Goal: Task Accomplishment & Management: Use online tool/utility

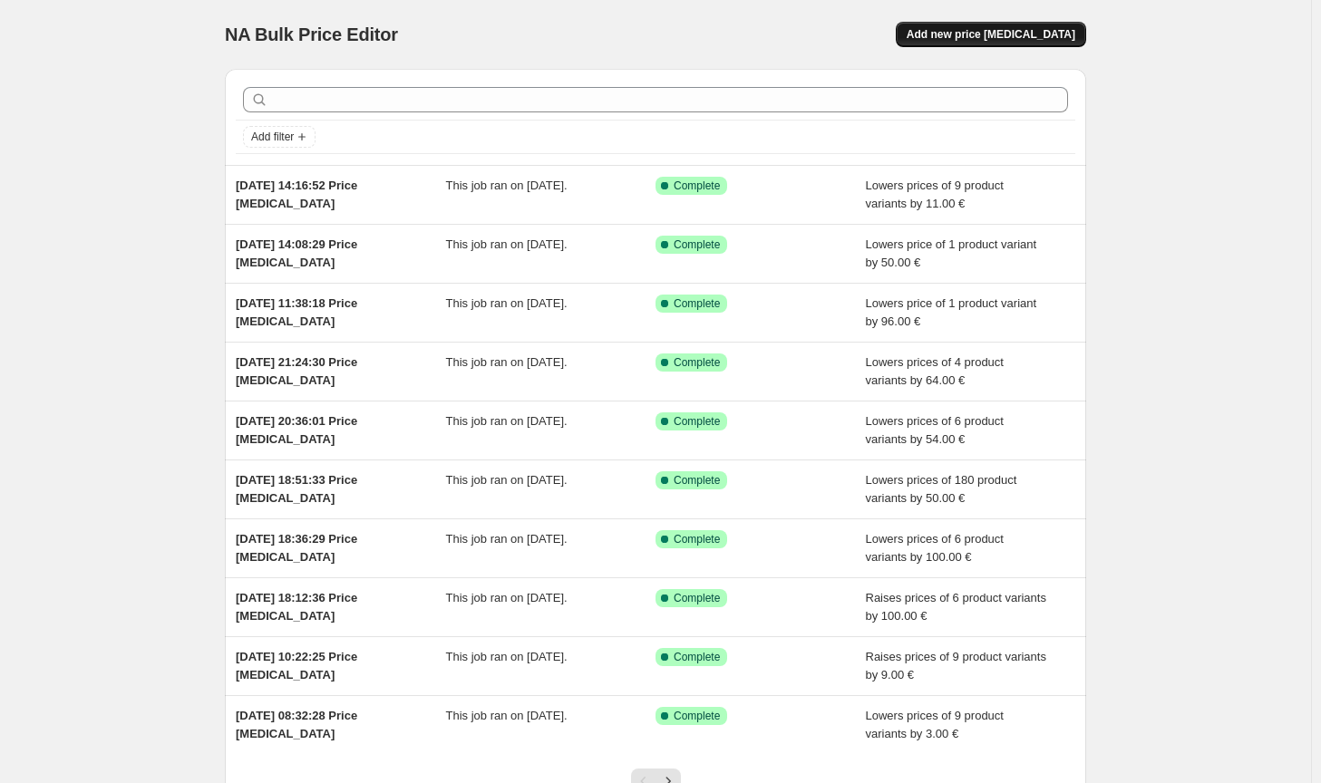
click at [993, 24] on button "Add new price [MEDICAL_DATA]" at bounding box center [991, 34] width 190 height 25
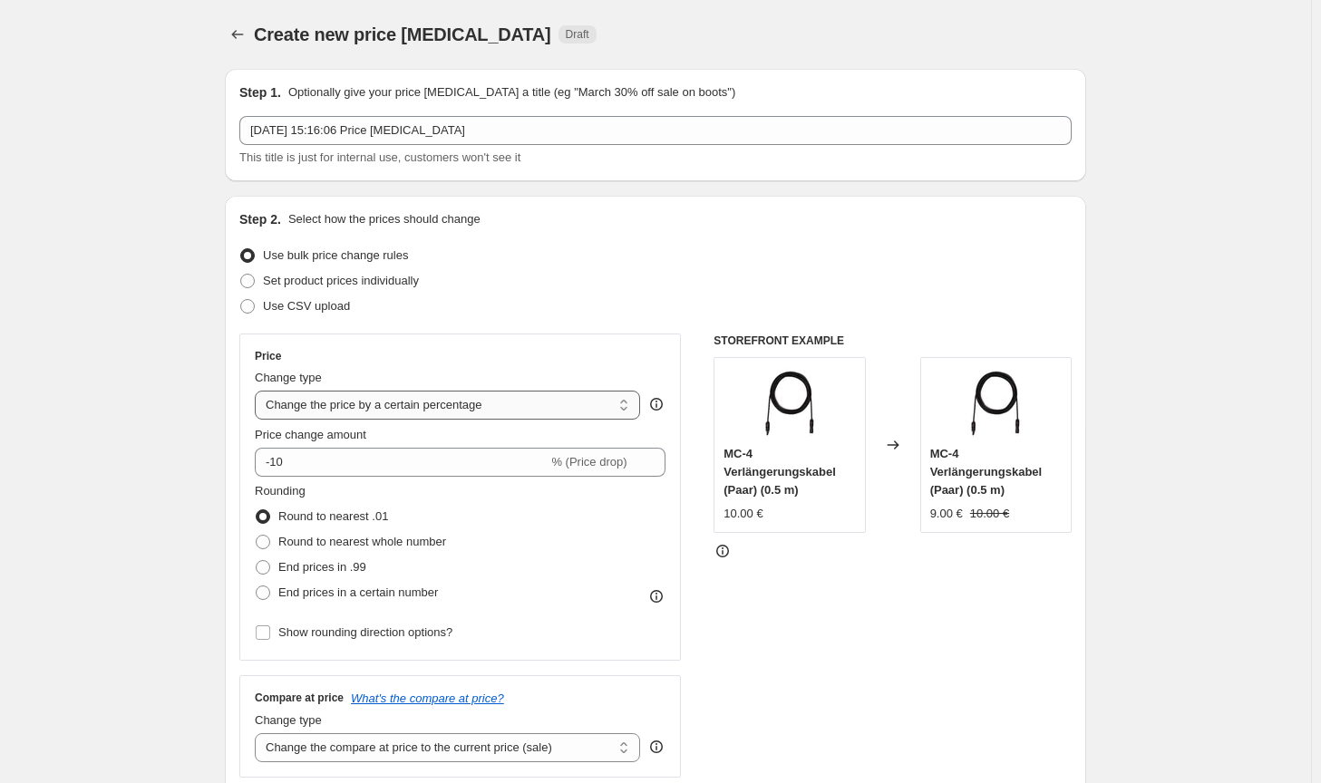
click at [446, 400] on select "Change the price to a certain amount Change the price by a certain amount Chang…" at bounding box center [447, 405] width 385 height 29
select select "by"
click at [258, 391] on select "Change the price to a certain amount Change the price by a certain amount Chang…" at bounding box center [447, 405] width 385 height 29
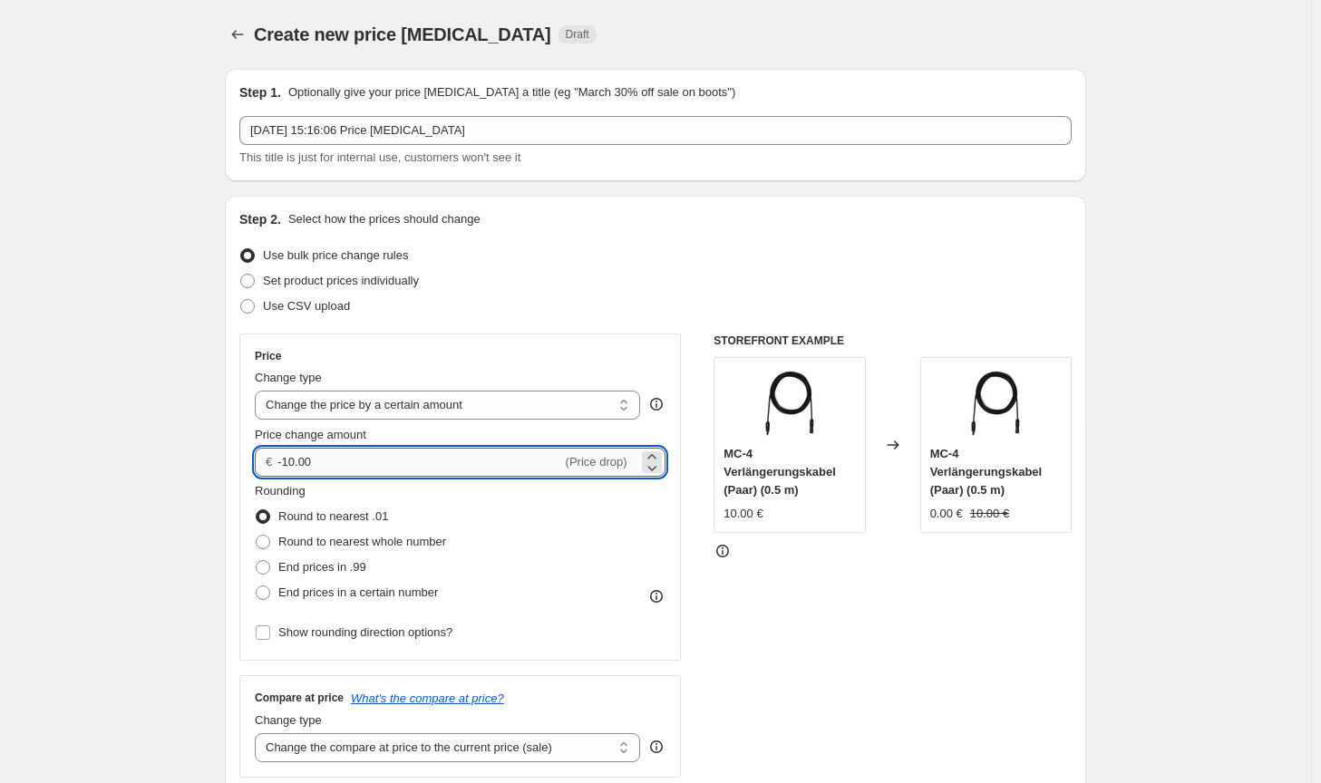
drag, startPoint x: 385, startPoint y: 472, endPoint x: 289, endPoint y: 463, distance: 96.5
click at [289, 463] on input "-10.00" at bounding box center [419, 462] width 284 height 29
type input "-200.00"
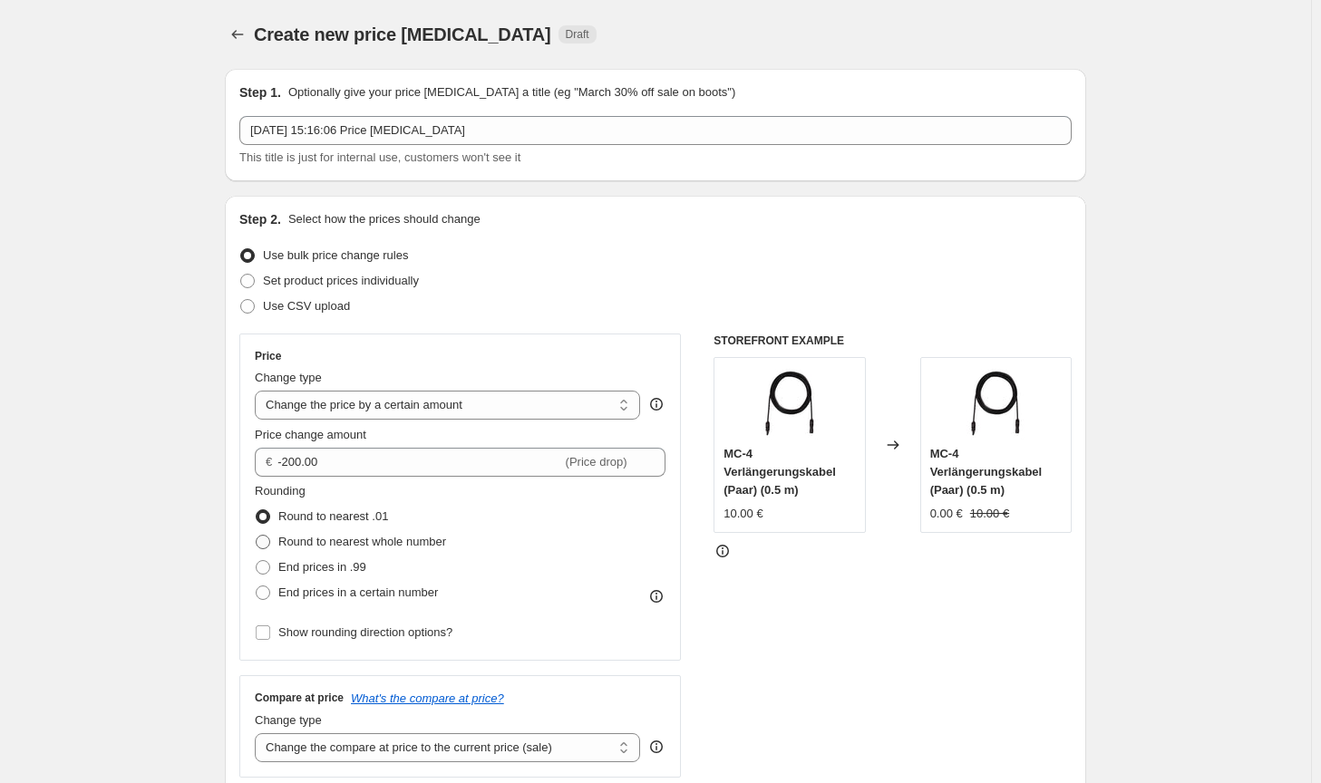
click at [390, 542] on span "Round to nearest whole number" at bounding box center [362, 542] width 168 height 14
click at [257, 536] on input "Round to nearest whole number" at bounding box center [256, 535] width 1 height 1
radio input "true"
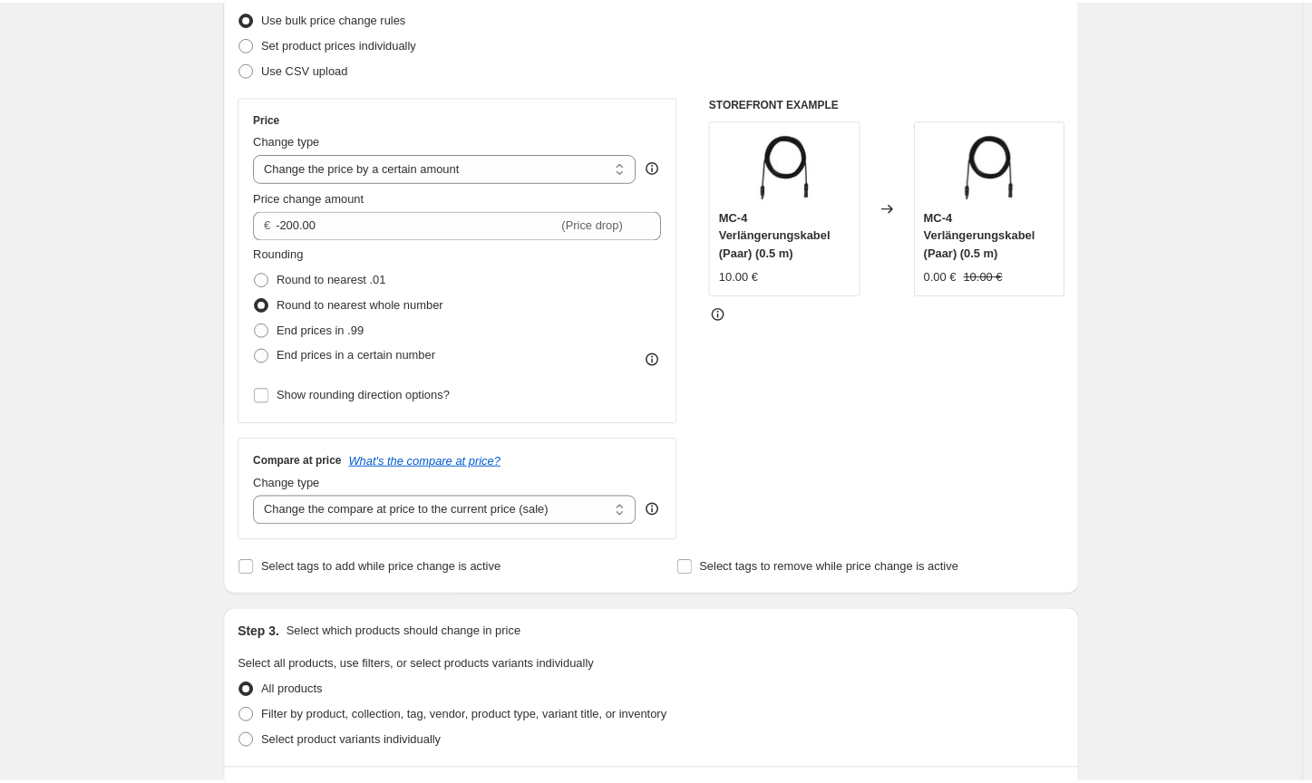
scroll to position [272, 0]
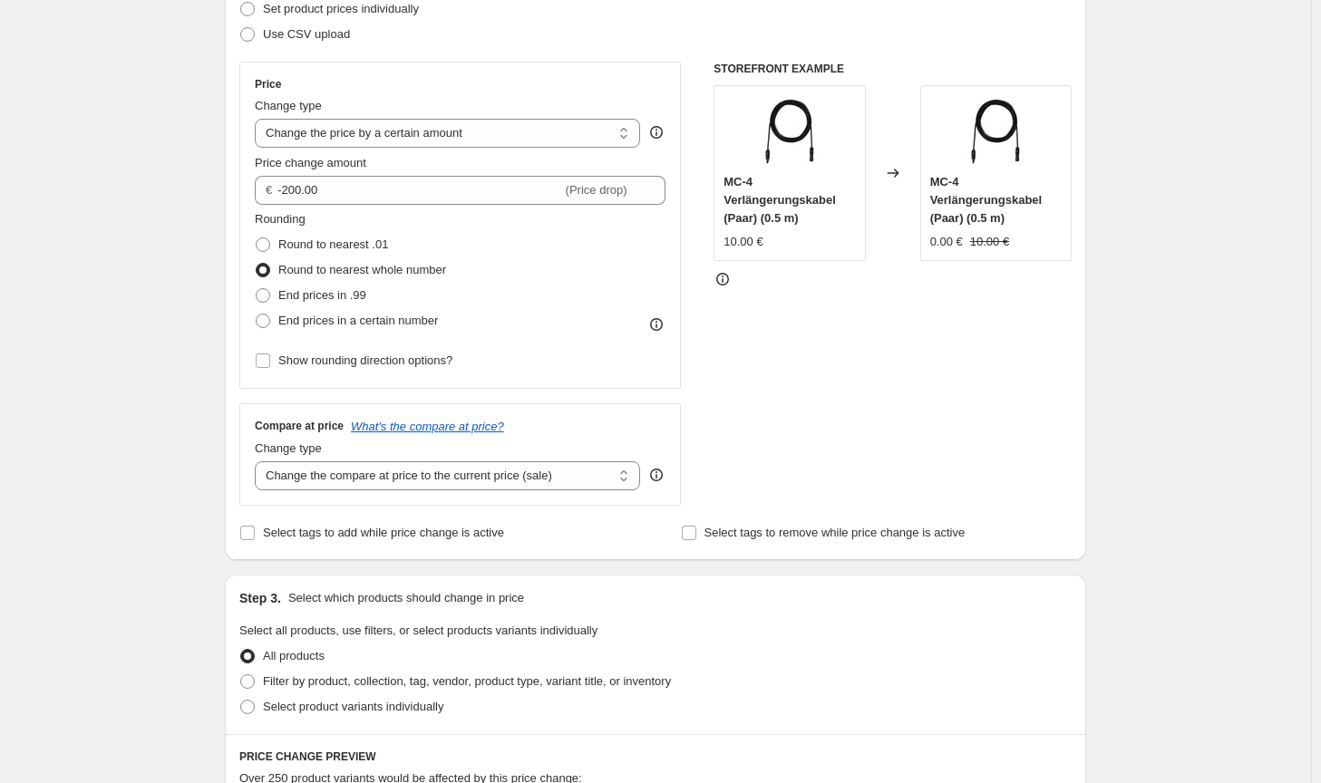
click at [552, 268] on div "Rounding Round to nearest .01 Round to nearest whole number End prices in .99 E…" at bounding box center [460, 271] width 411 height 123
